Goal: Task Accomplishment & Management: Complete application form

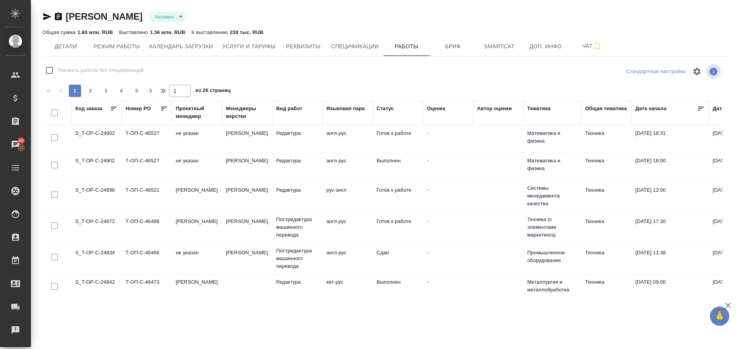
click at [100, 188] on td "S_T-OP-C-24896" at bounding box center [96, 195] width 50 height 27
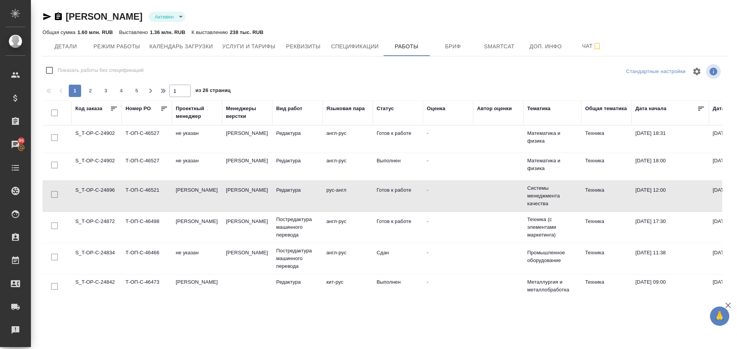
click at [100, 188] on td "S_T-OP-C-24896" at bounding box center [96, 195] width 50 height 27
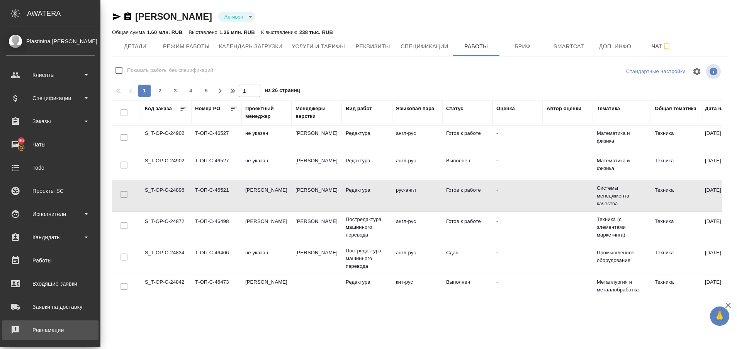
click at [38, 325] on div "Рекламации" at bounding box center [50, 330] width 89 height 12
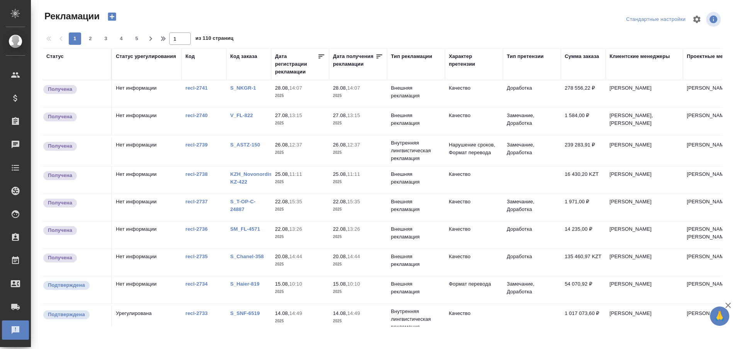
click at [246, 88] on link "S_NKGR-1" at bounding box center [243, 88] width 26 height 6
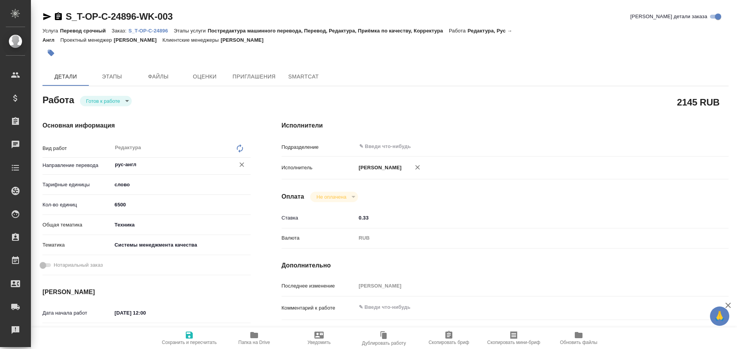
type textarea "x"
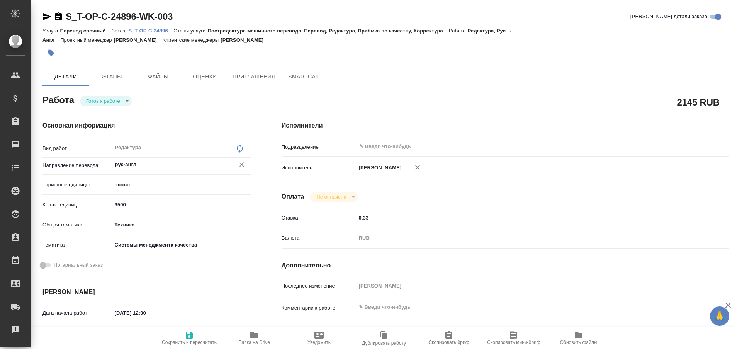
type textarea "x"
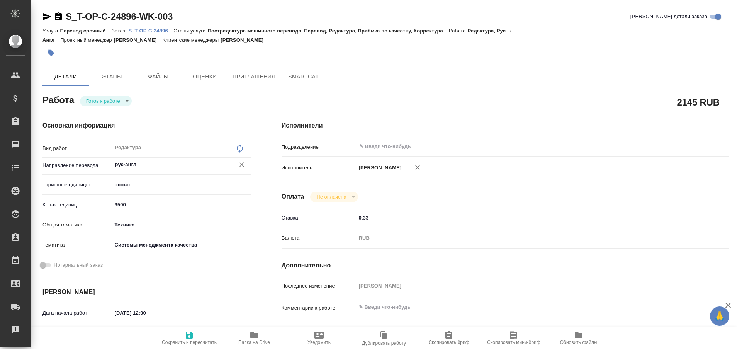
type textarea "x"
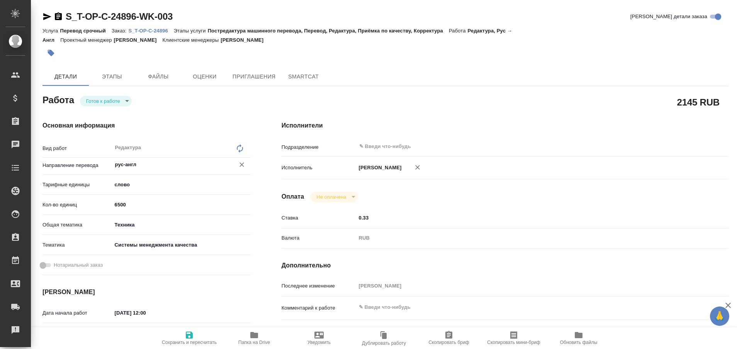
type textarea "x"
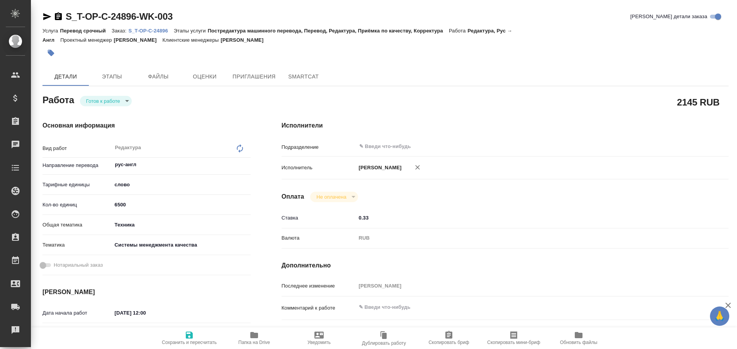
type textarea "x"
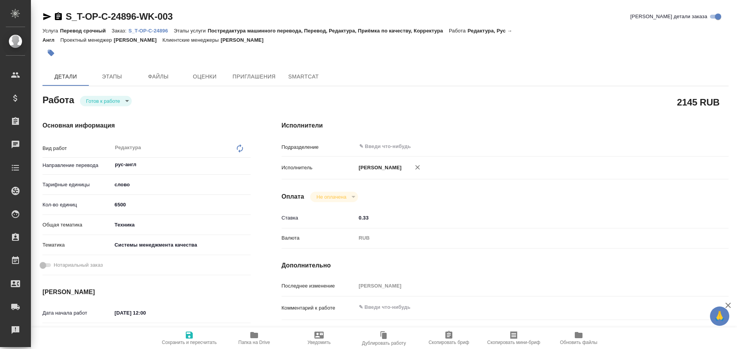
type textarea "x"
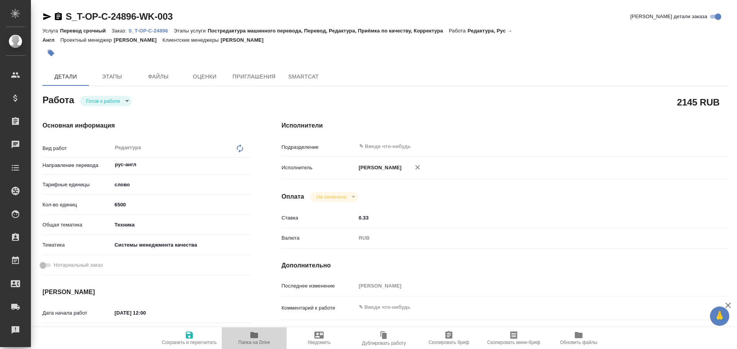
click at [258, 333] on icon "button" at bounding box center [254, 335] width 8 height 6
type textarea "x"
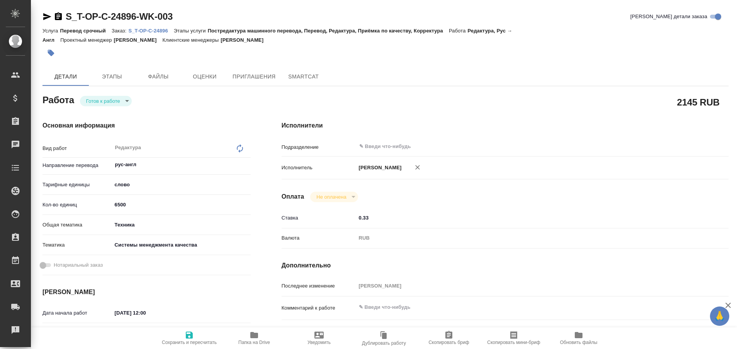
type textarea "x"
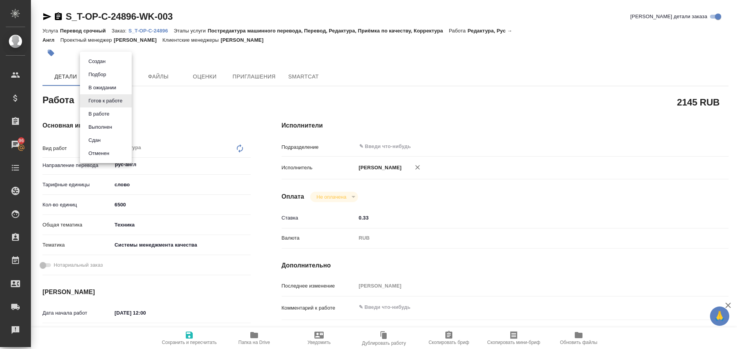
click at [124, 103] on body "🙏 .cls-1 fill:#fff; AWATERA Plastinina Anastasia Клиенты Спецификации Заказы 96…" at bounding box center [368, 174] width 737 height 349
click at [114, 125] on button "Выполнен" at bounding box center [100, 127] width 28 height 8
type textarea "x"
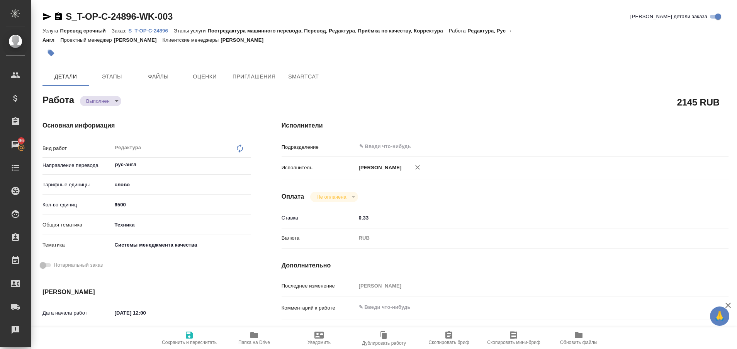
type textarea "x"
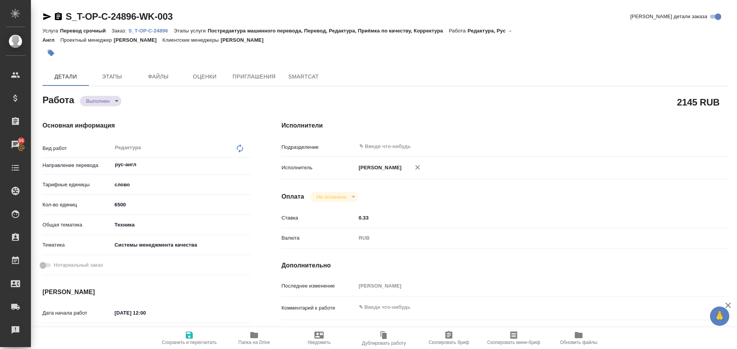
type textarea "x"
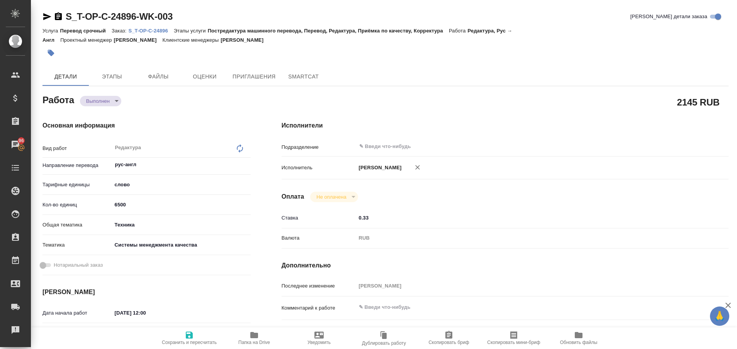
type textarea "x"
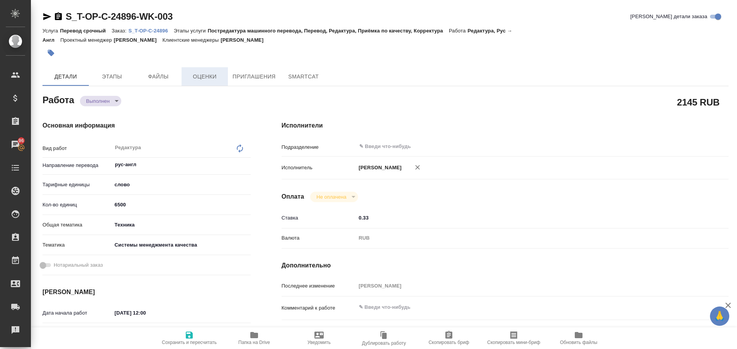
type textarea "x"
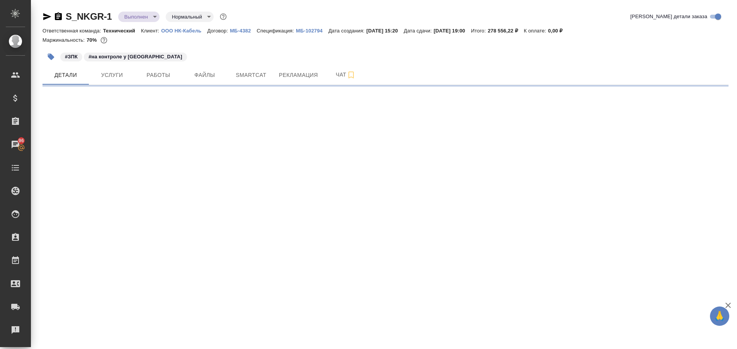
select select "RU"
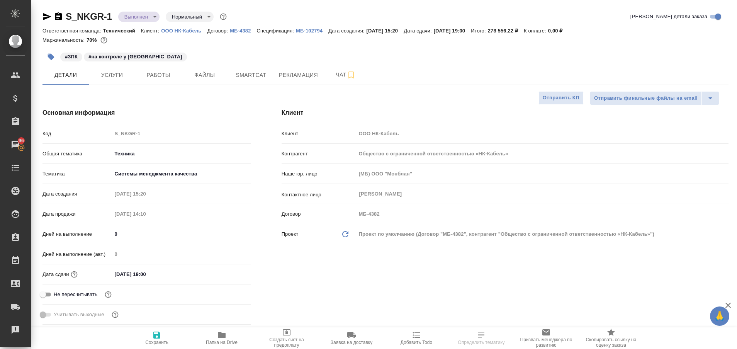
type textarea "x"
click at [165, 74] on span "Работы" at bounding box center [158, 75] width 37 height 10
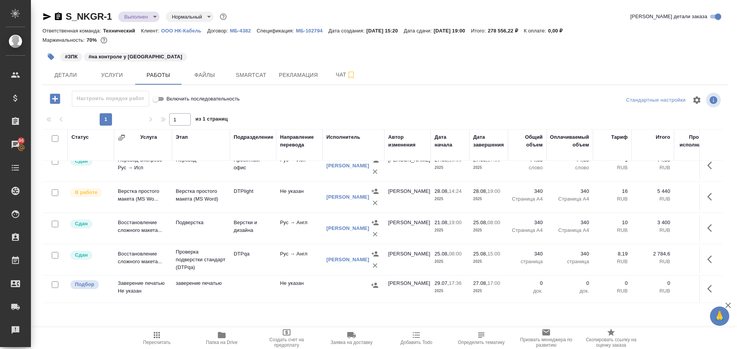
scroll to position [274, 0]
click at [300, 74] on span "Рекламация" at bounding box center [298, 75] width 39 height 10
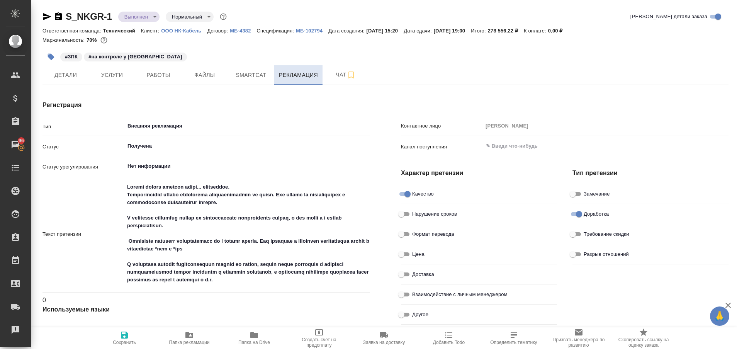
type textarea "x"
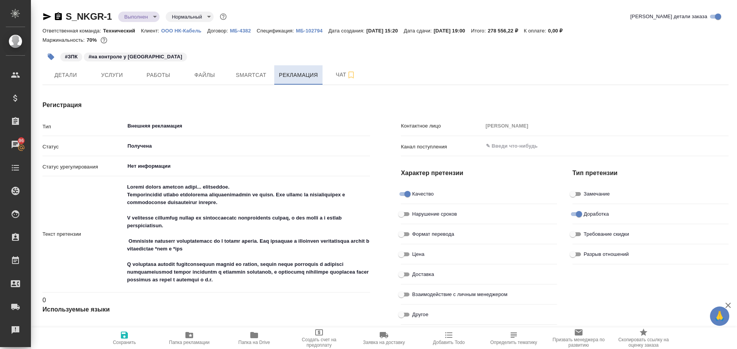
type textarea "x"
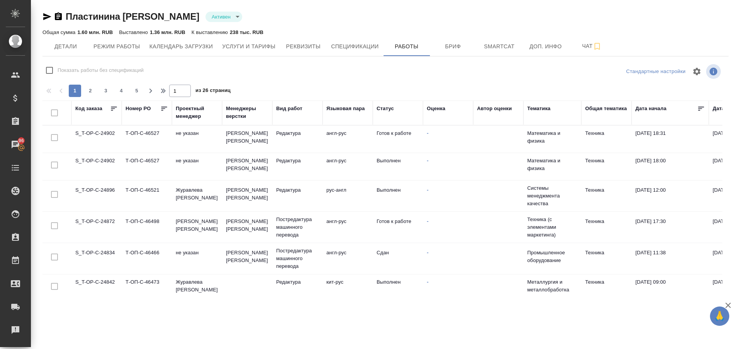
click at [107, 137] on td "S_T-OP-C-24902" at bounding box center [96, 138] width 50 height 27
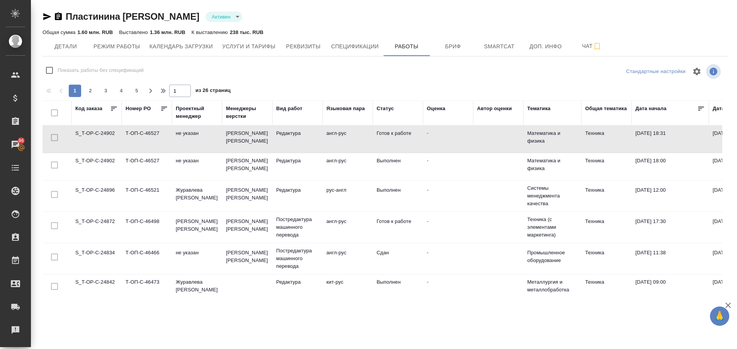
click at [107, 137] on td "S_T-OP-C-24902" at bounding box center [96, 138] width 50 height 27
click at [95, 130] on td "S_T-OP-C-24902" at bounding box center [96, 138] width 50 height 27
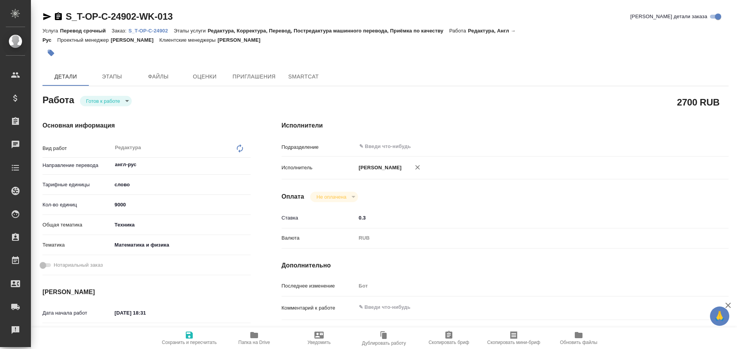
type textarea "x"
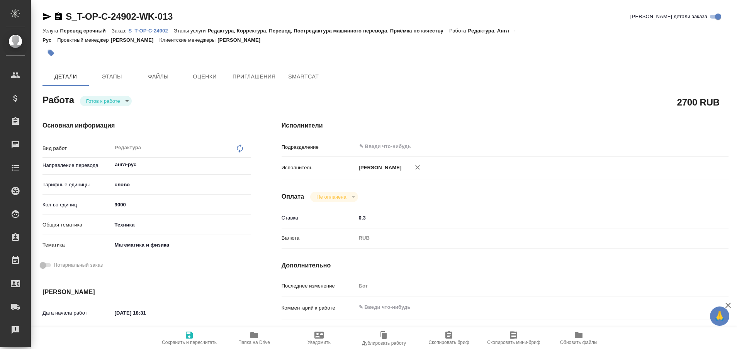
type textarea "x"
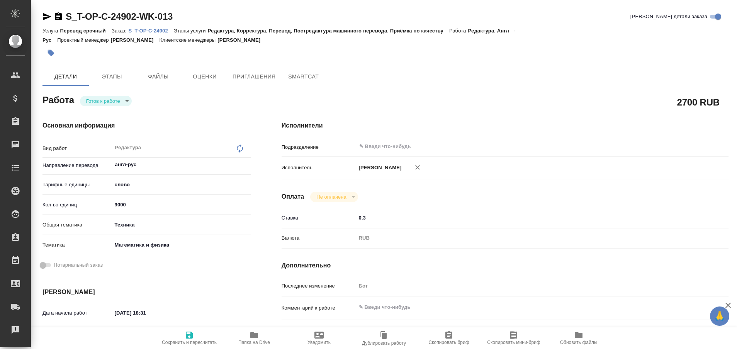
type textarea "x"
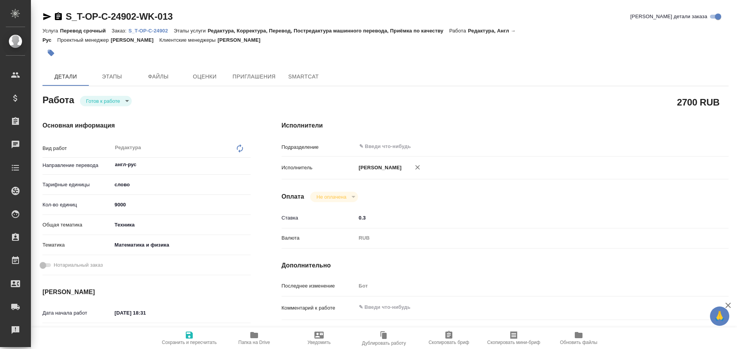
type textarea "x"
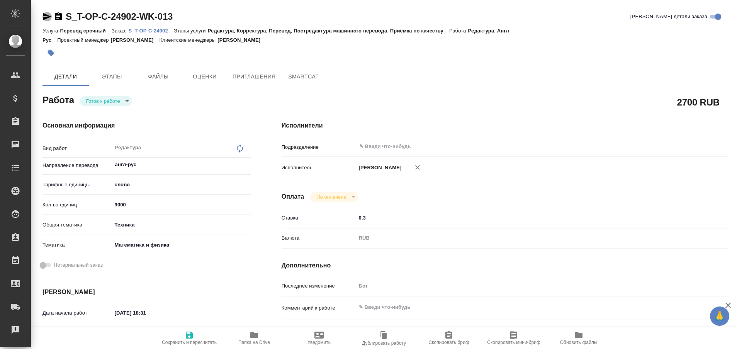
click at [46, 16] on icon "button" at bounding box center [47, 16] width 8 height 7
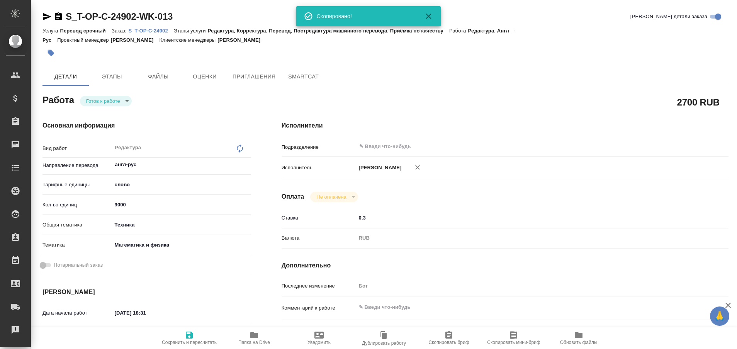
type textarea "x"
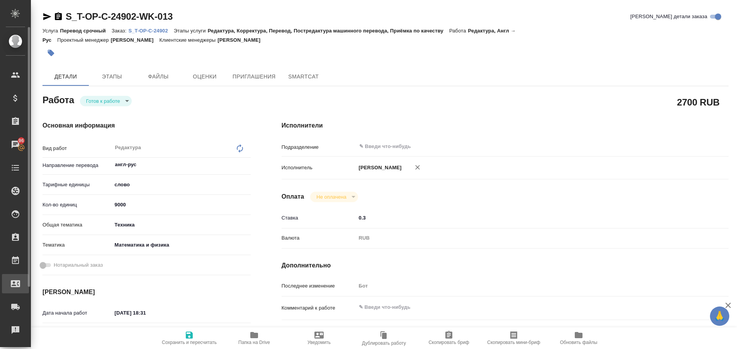
type textarea "x"
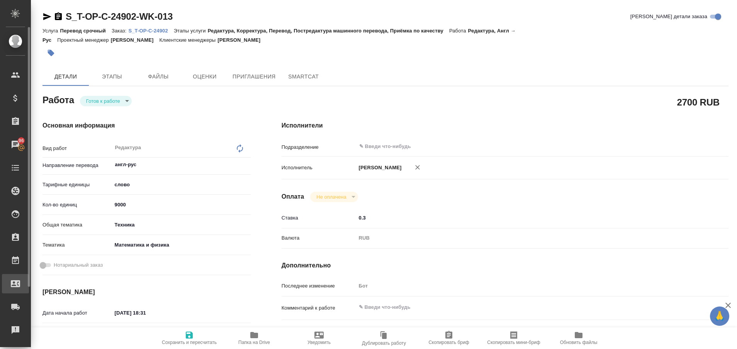
type textarea "x"
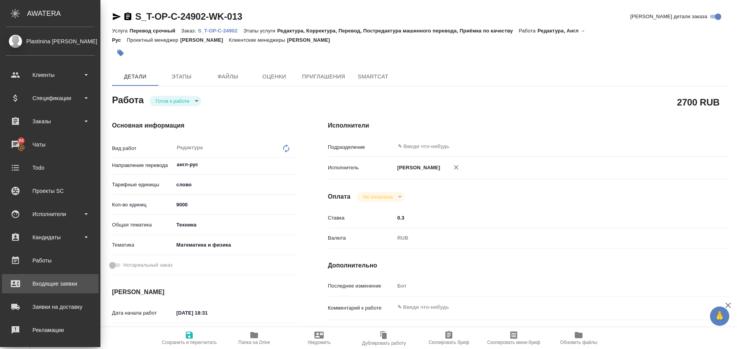
type textarea "x"
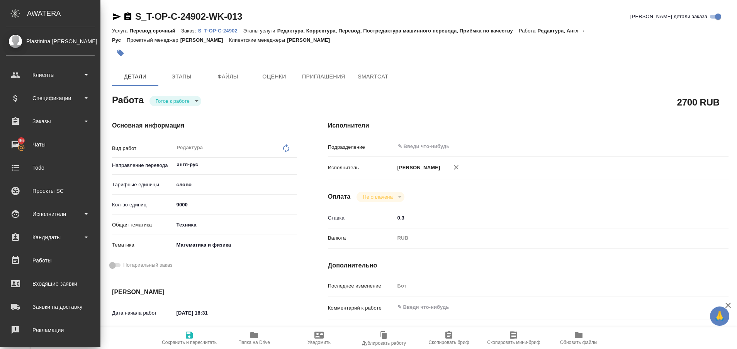
type textarea "x"
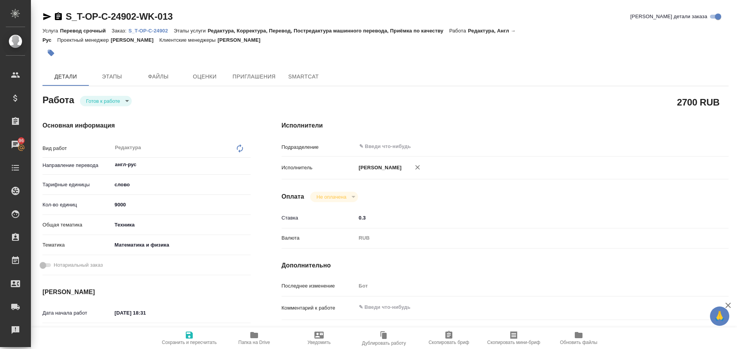
click at [158, 33] on p "S_T-OP-C-24902" at bounding box center [150, 31] width 45 height 6
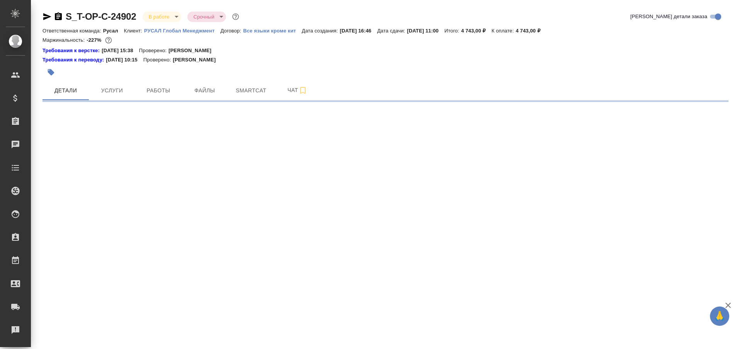
select select "RU"
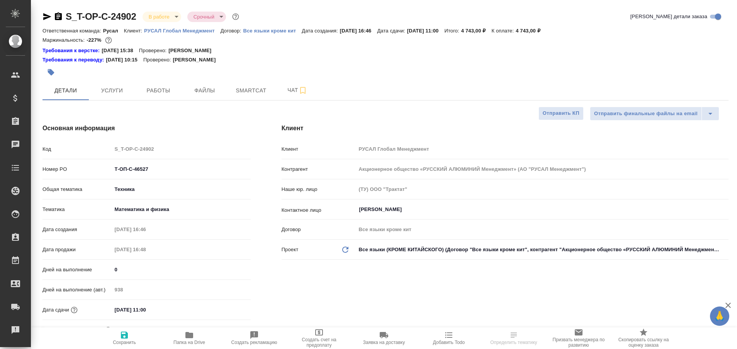
type textarea "x"
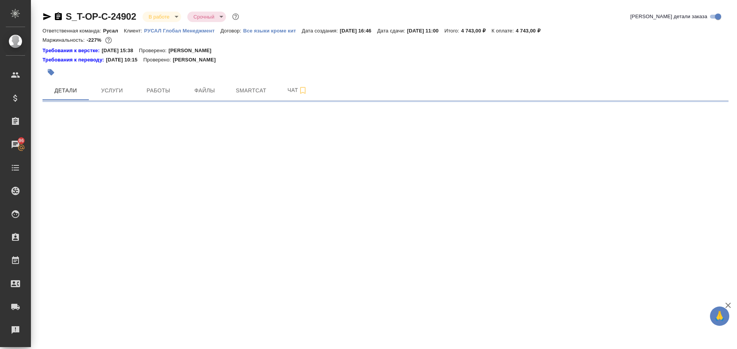
select select "RU"
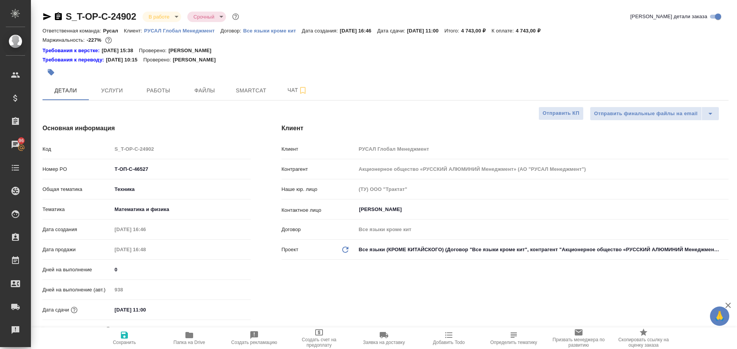
type textarea "x"
click at [154, 97] on button "Работы" at bounding box center [158, 90] width 46 height 19
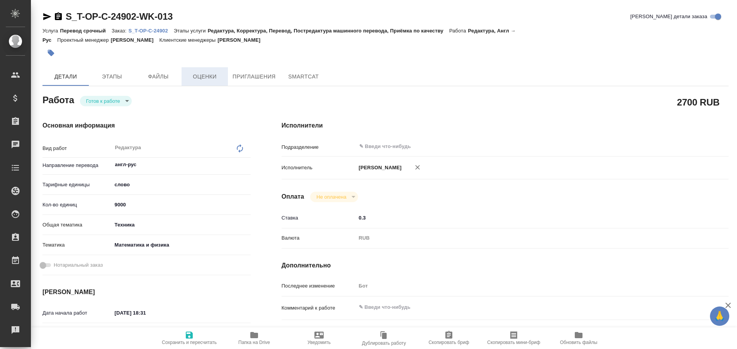
type textarea "x"
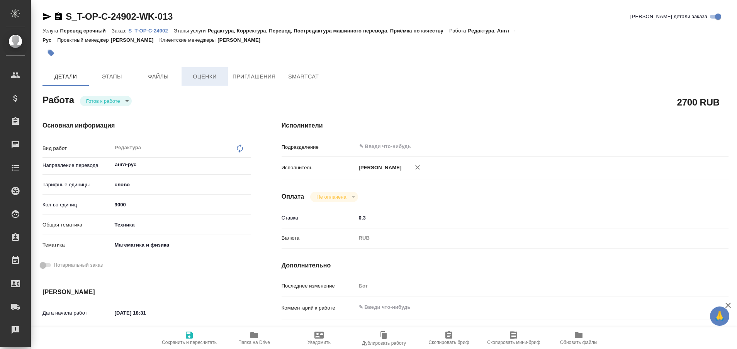
type textarea "x"
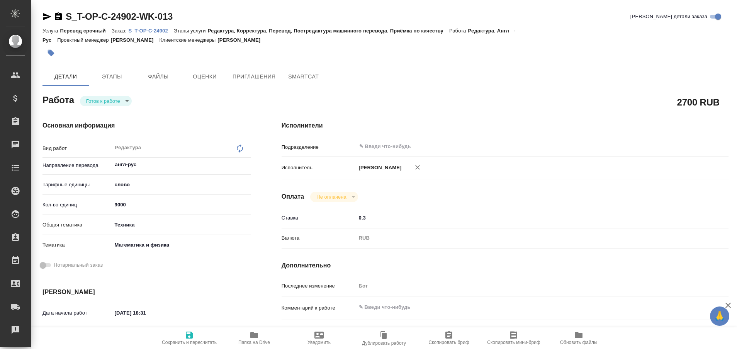
type textarea "x"
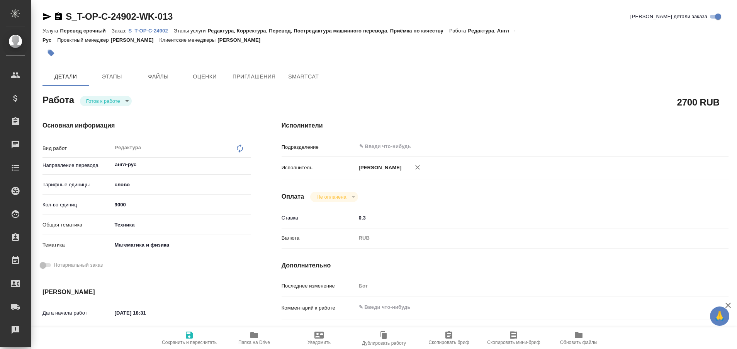
type textarea "x"
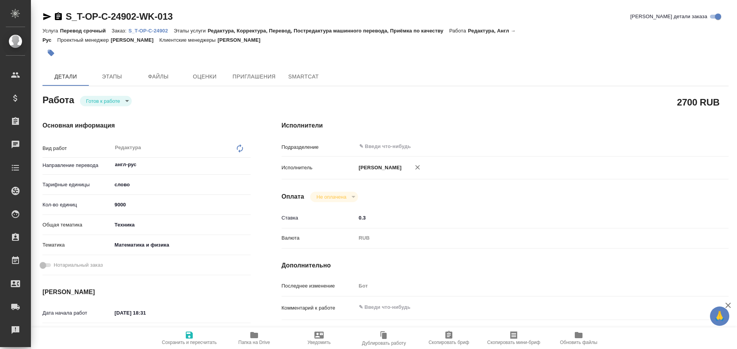
type textarea "x"
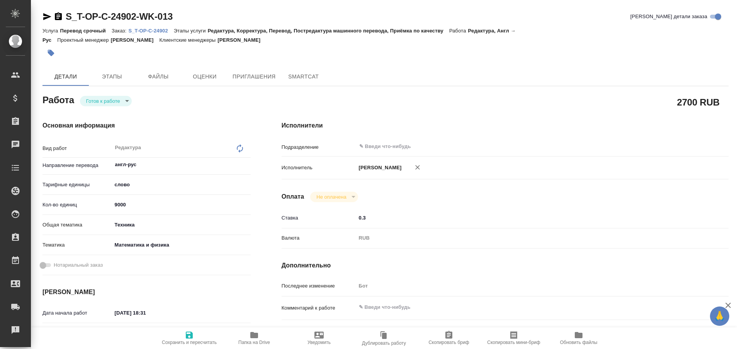
click at [158, 30] on p "S_T-OP-C-24902" at bounding box center [150, 31] width 45 height 6
type textarea "x"
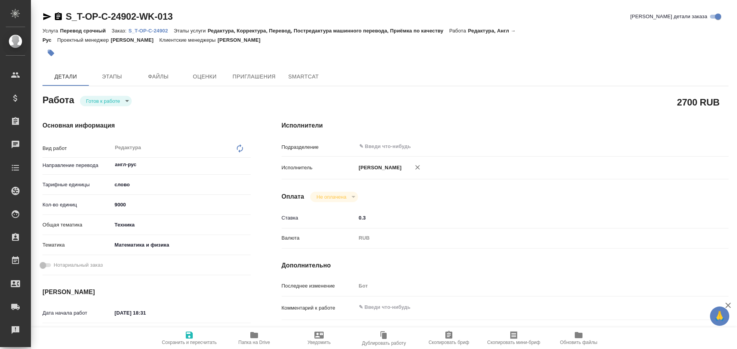
type textarea "x"
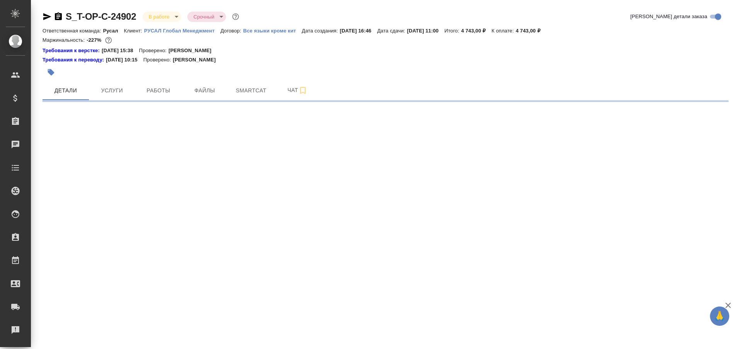
select select "RU"
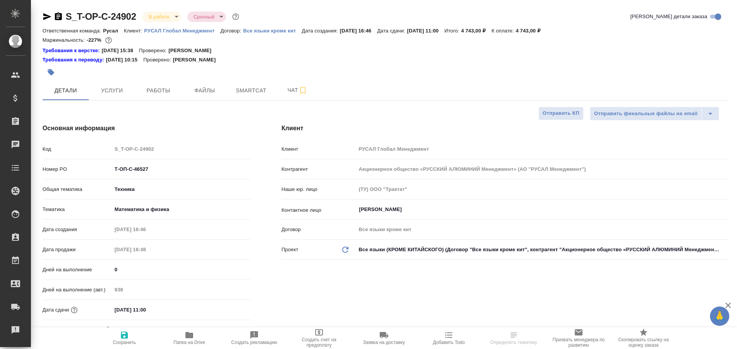
type textarea "x"
click at [291, 88] on span "Чат" at bounding box center [297, 90] width 37 height 10
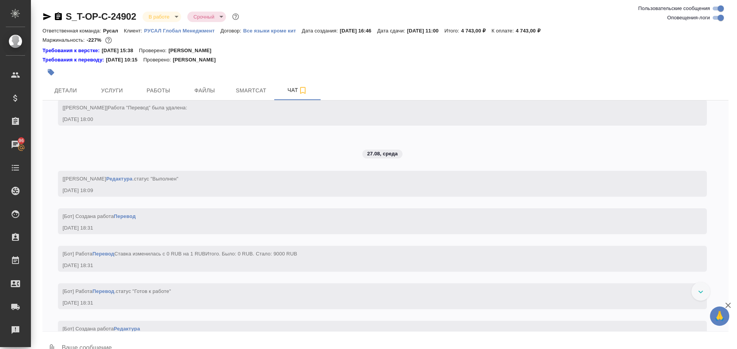
scroll to position [2257, 0]
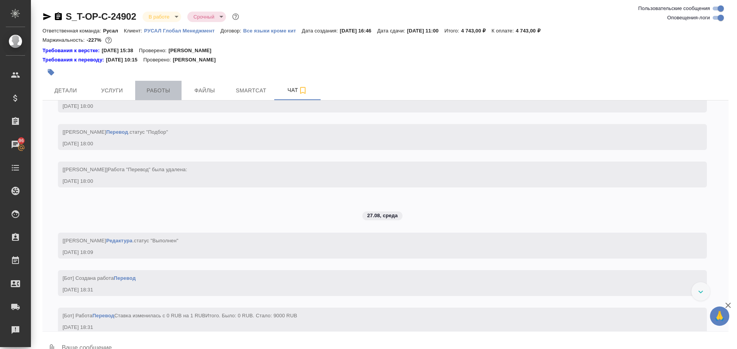
click at [176, 86] on span "Работы" at bounding box center [158, 91] width 37 height 10
